Goal: Information Seeking & Learning: Learn about a topic

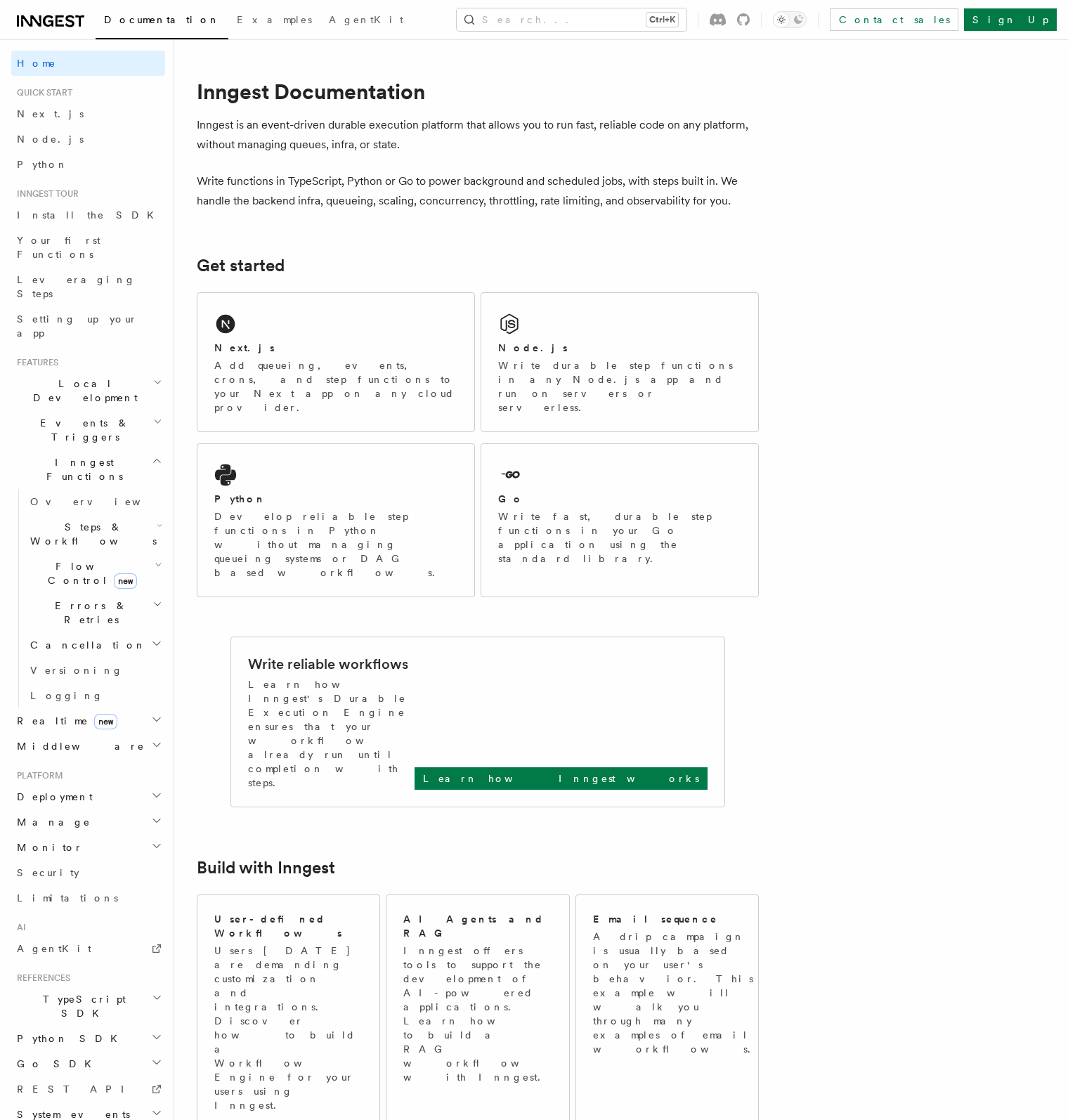
scroll to position [4, 0]
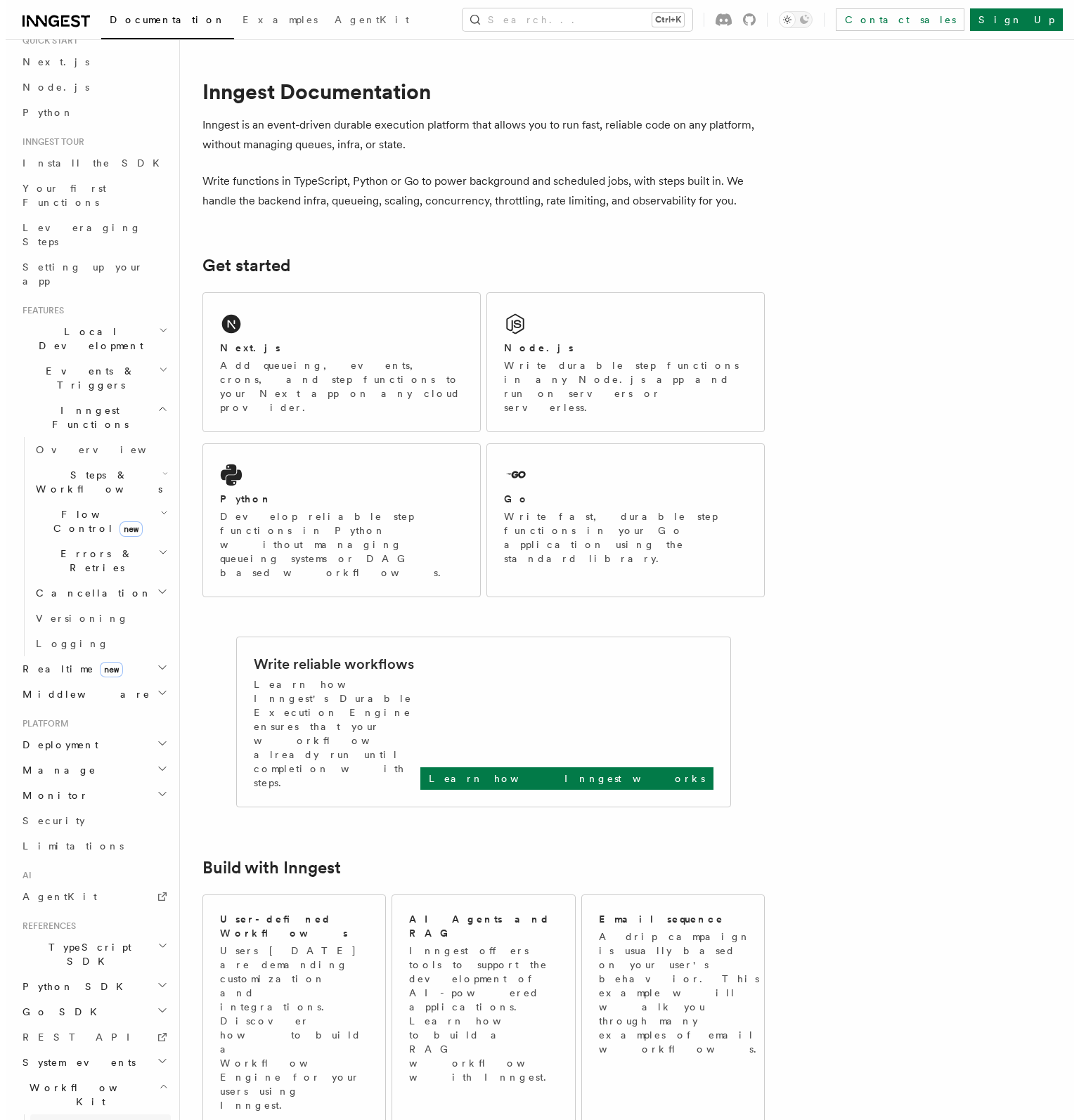
scroll to position [131, 0]
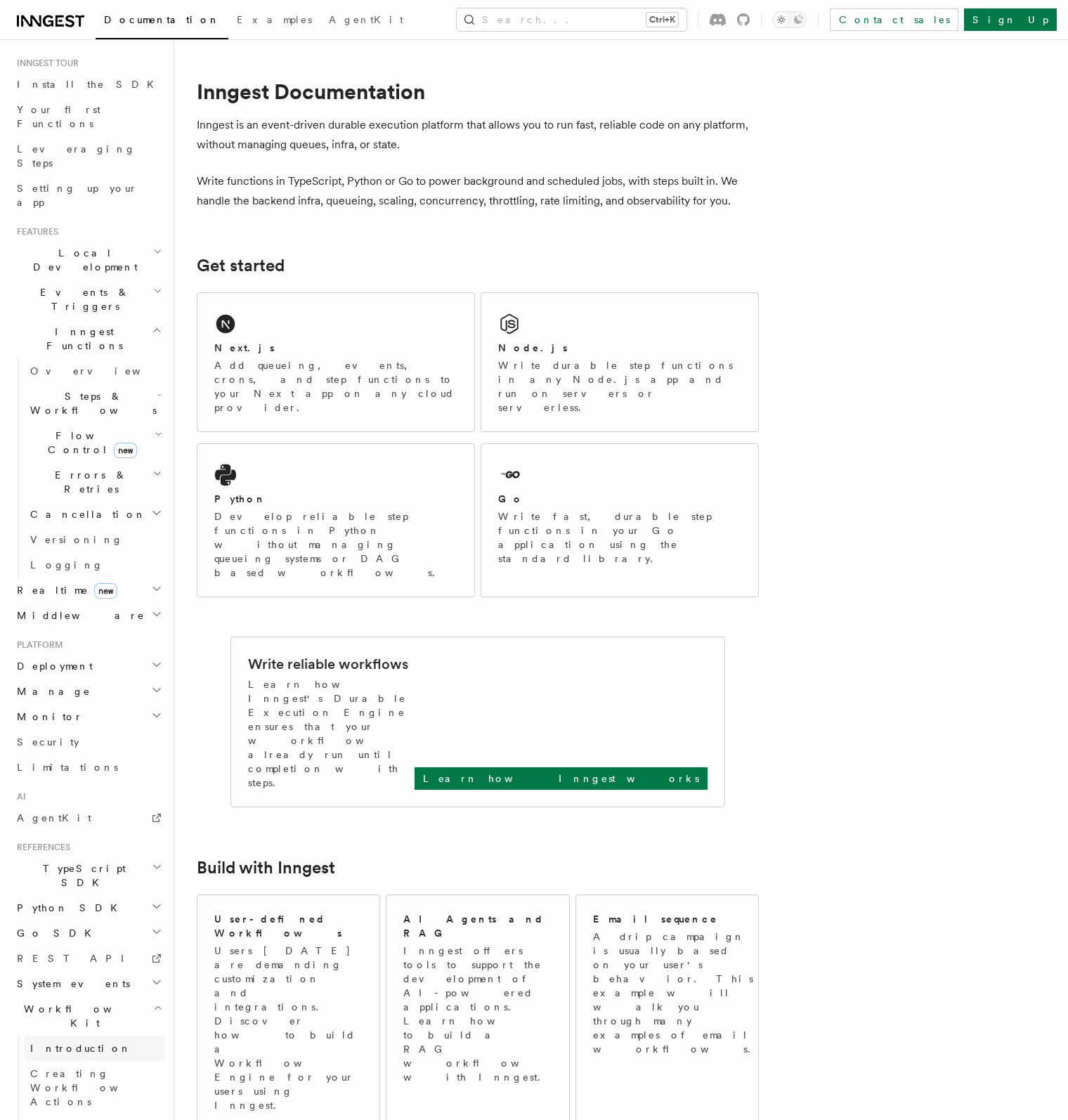
click at [71, 1043] on span "Introduction" at bounding box center [80, 1049] width 101 height 11
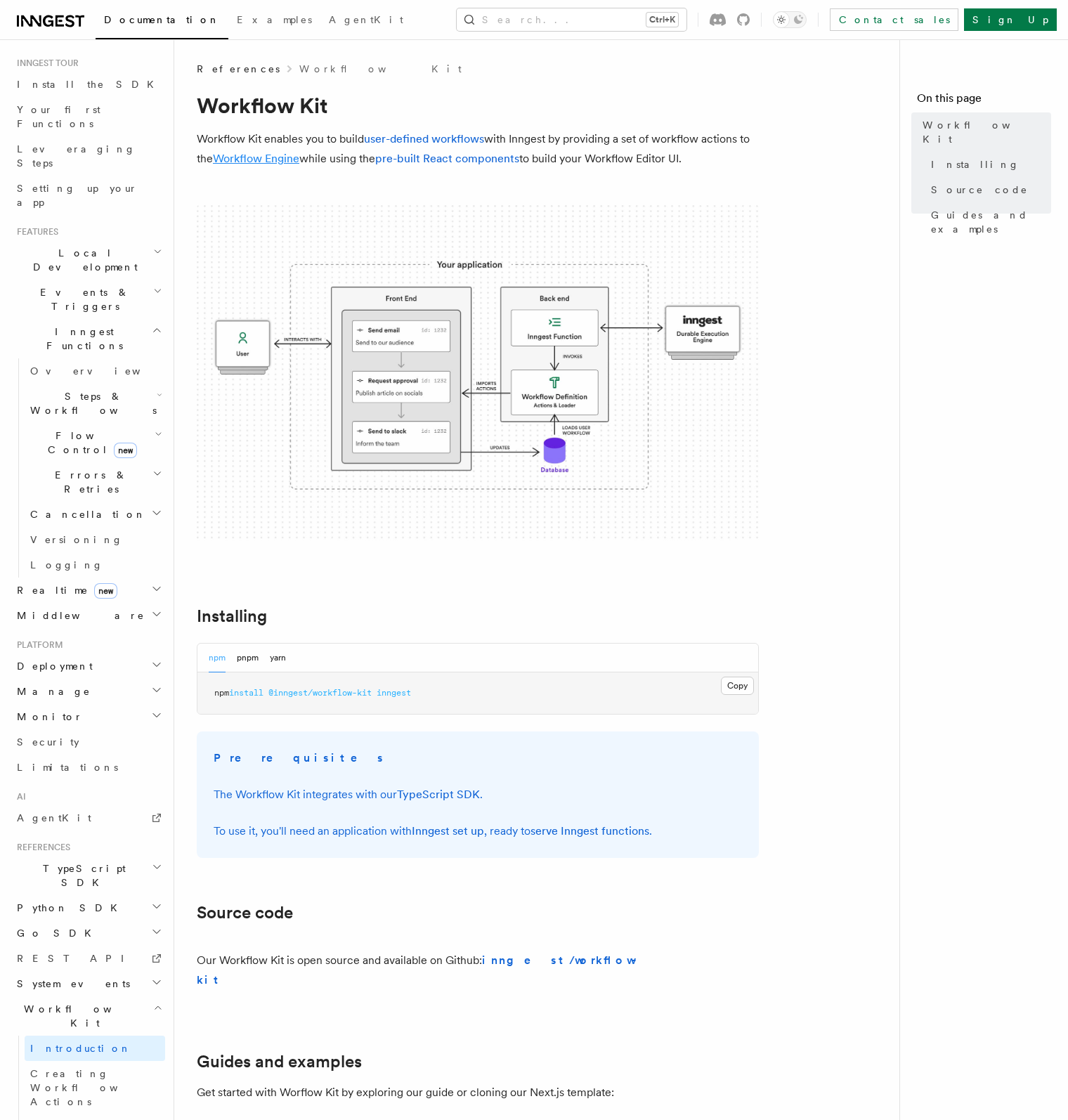
click at [278, 153] on link "Workflow Engine" at bounding box center [256, 158] width 87 height 13
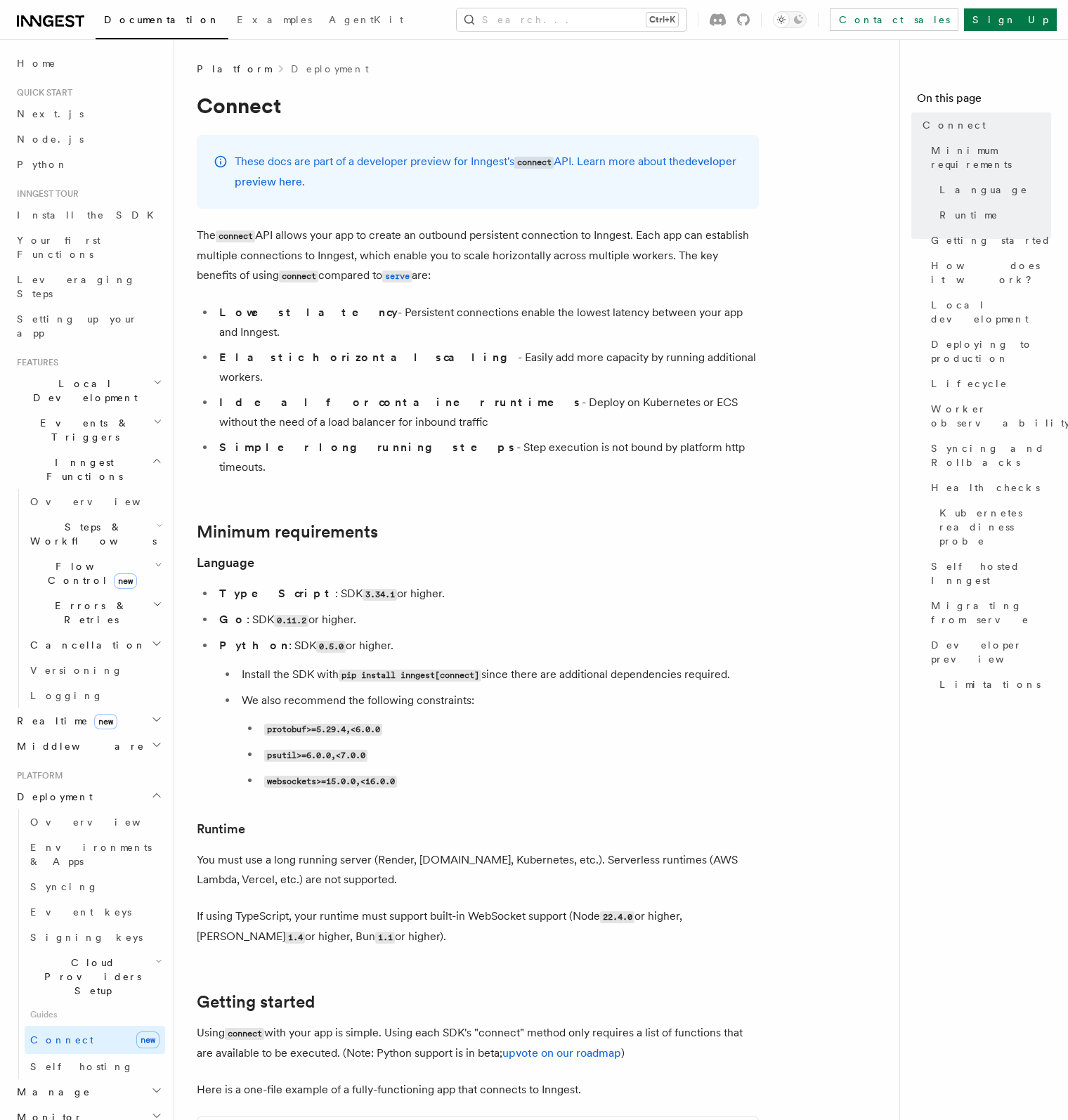
click at [37, 24] on icon at bounding box center [31, 21] width 20 height 11
